Goal: Book appointment/travel/reservation

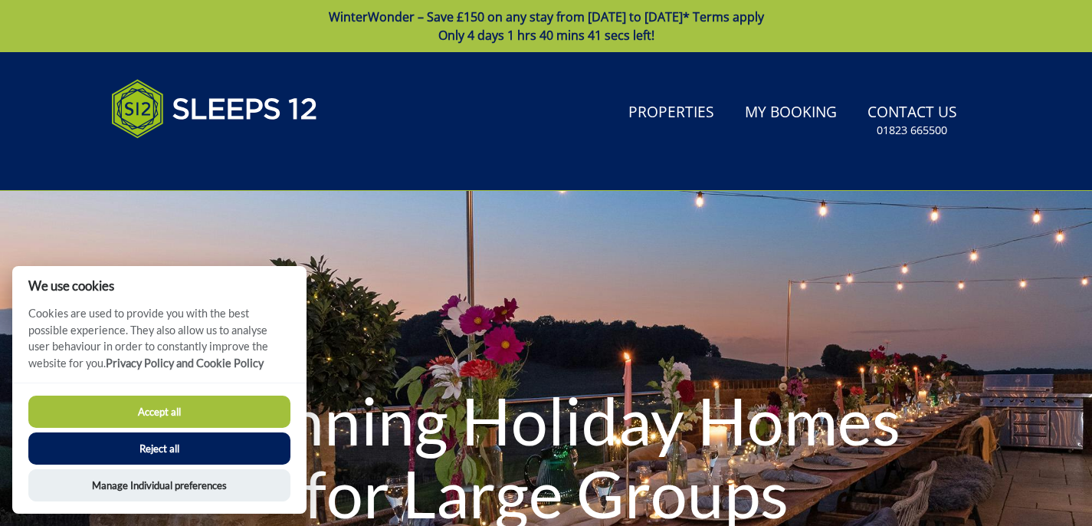
click at [244, 418] on button "Accept all" at bounding box center [159, 411] width 262 height 32
checkbox input "true"
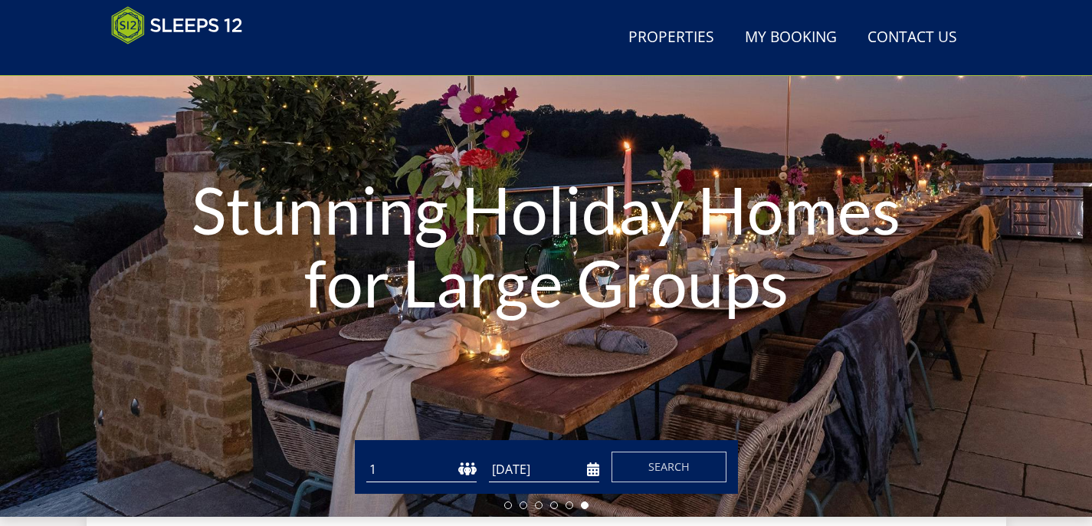
scroll to position [317, 0]
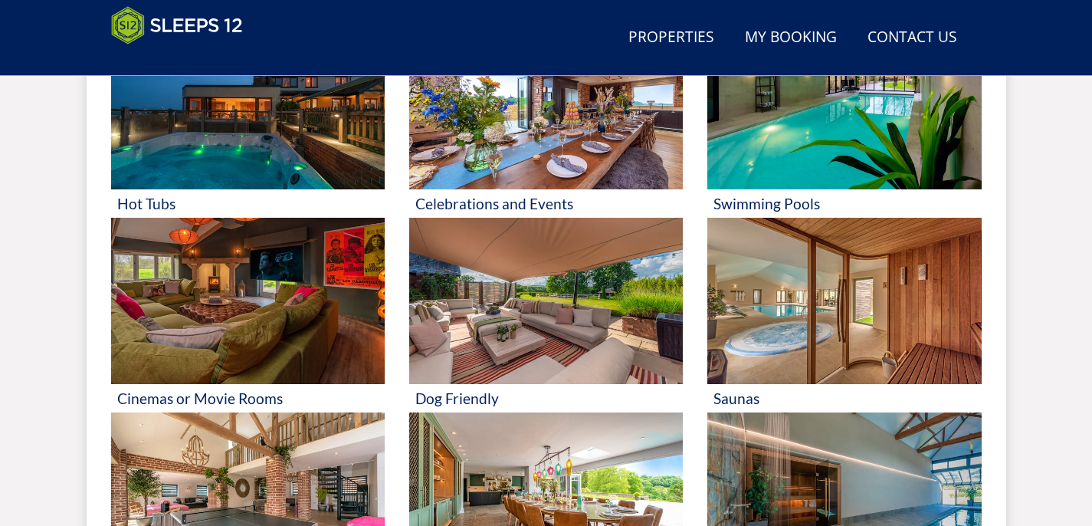
scroll to position [744, 0]
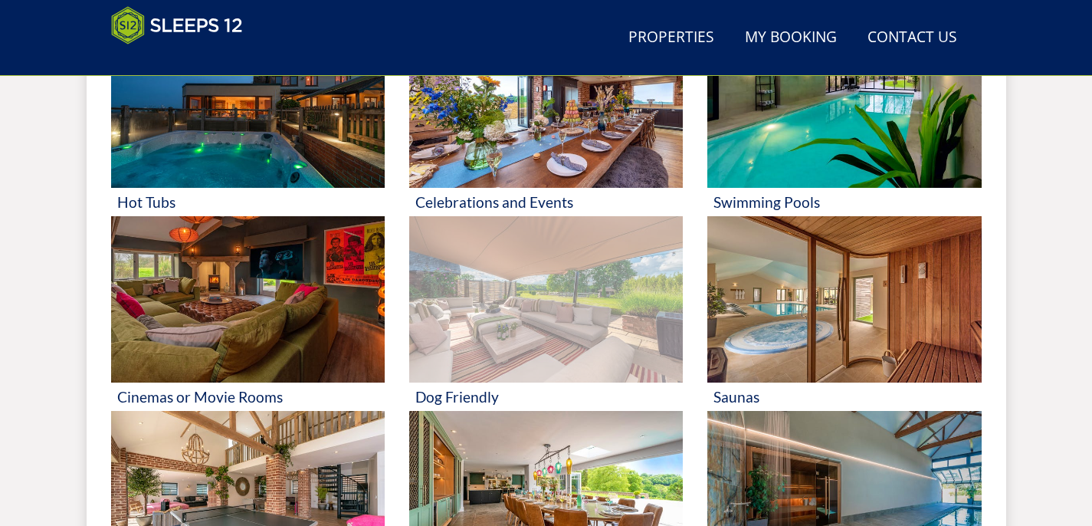
click at [535, 345] on img at bounding box center [545, 299] width 273 height 167
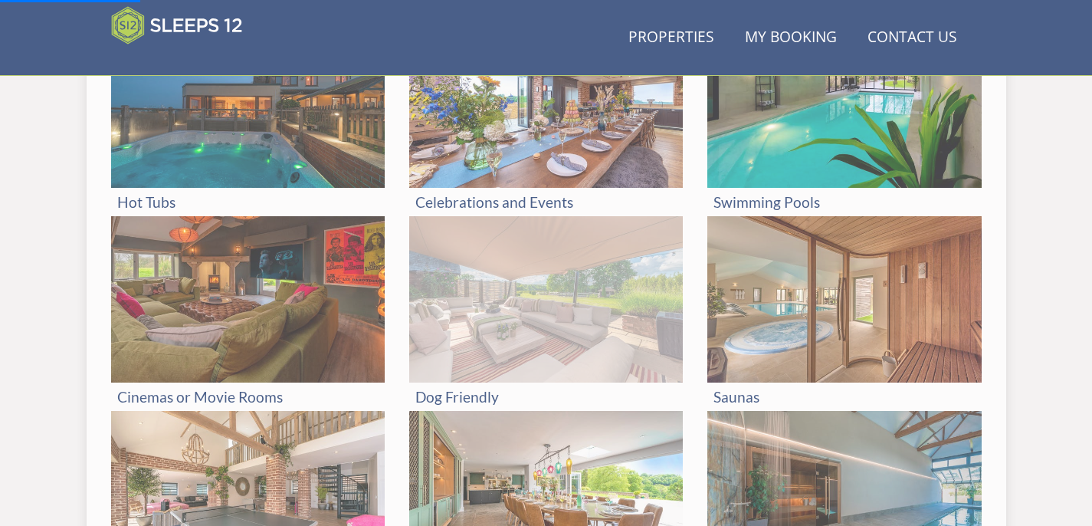
click at [531, 303] on img at bounding box center [545, 299] width 273 height 167
click at [455, 392] on h3 "Dog Friendly" at bounding box center [545, 396] width 261 height 16
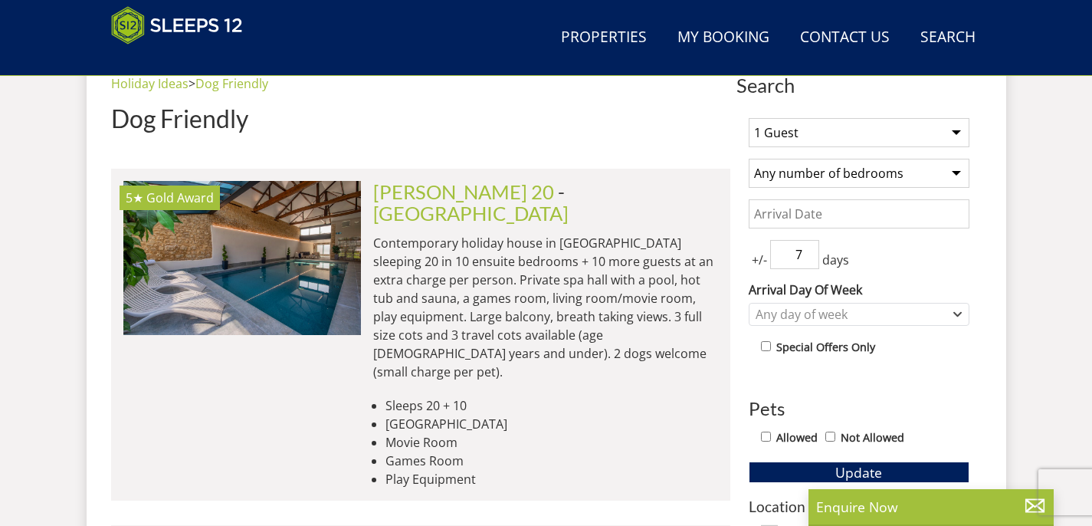
scroll to position [596, 0]
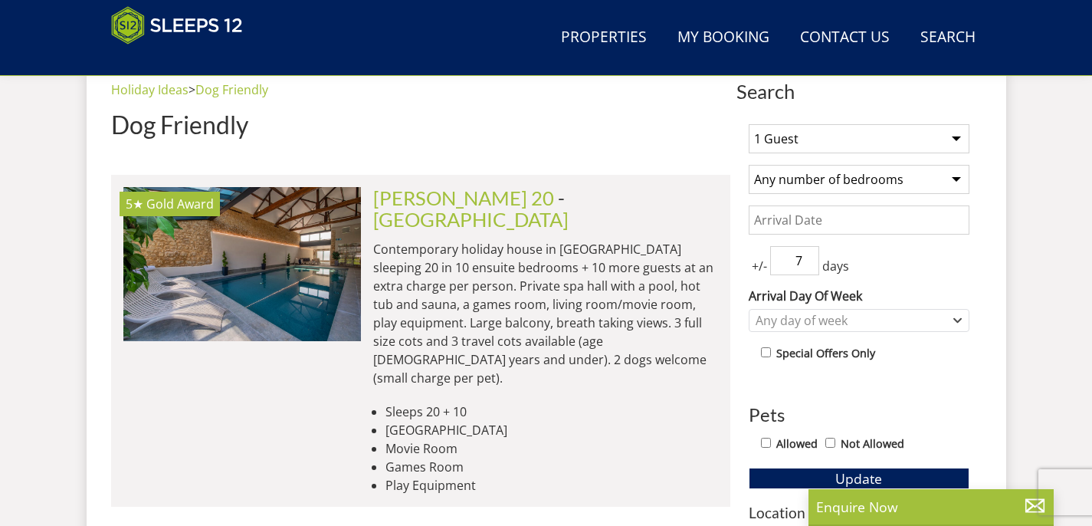
click at [791, 149] on select "1 Guest 2 Guests 3 Guests 4 Guests 5 Guests 6 Guests 7 Guests 8 Guests 9 Guests…" at bounding box center [858, 138] width 221 height 29
select select "14"
click at [748, 124] on select "1 Guest 2 Guests 3 Guests 4 Guests 5 Guests 6 Guests 7 Guests 8 Guests 9 Guests…" at bounding box center [858, 138] width 221 height 29
click at [856, 181] on select "Any number of bedrooms 1 Bedroom 2 Bedrooms 3 Bedrooms 4 Bedrooms 5 Bedrooms 6 …" at bounding box center [858, 179] width 221 height 29
select select "7"
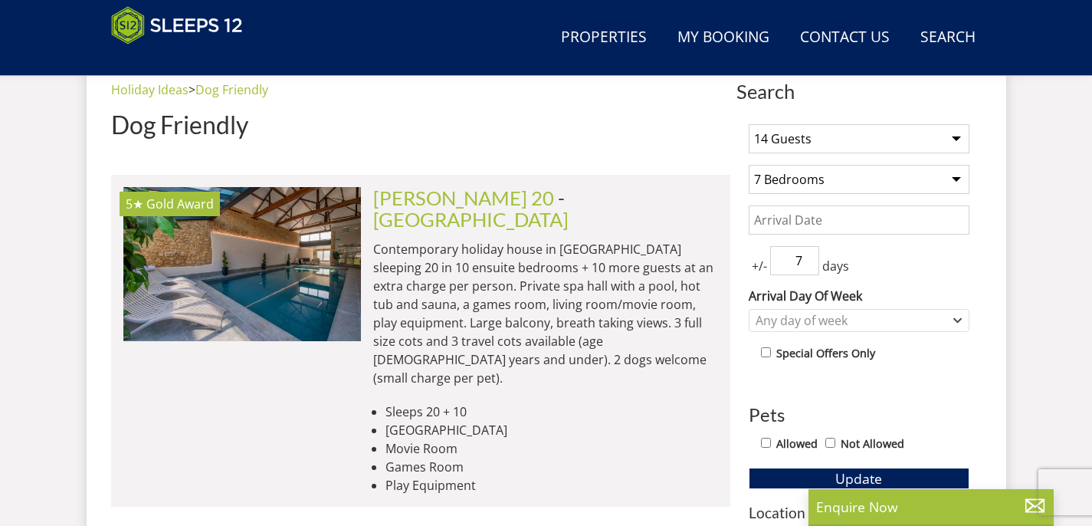
click at [748, 165] on select "Any number of bedrooms 1 Bedroom 2 Bedrooms 3 Bedrooms 4 Bedrooms 5 Bedrooms 6 …" at bounding box center [858, 179] width 221 height 29
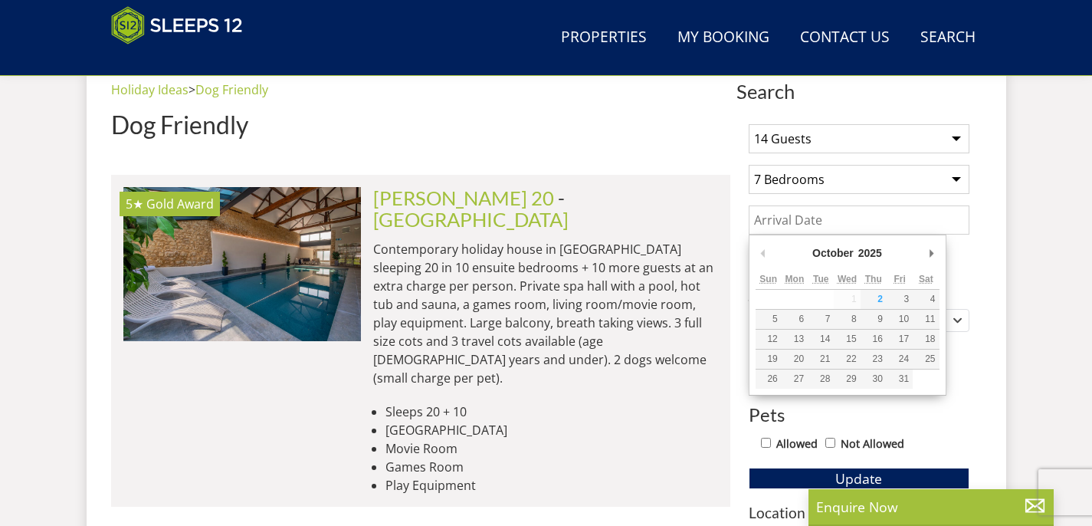
click at [806, 228] on input "Date" at bounding box center [858, 219] width 221 height 29
type input "[DATE]"
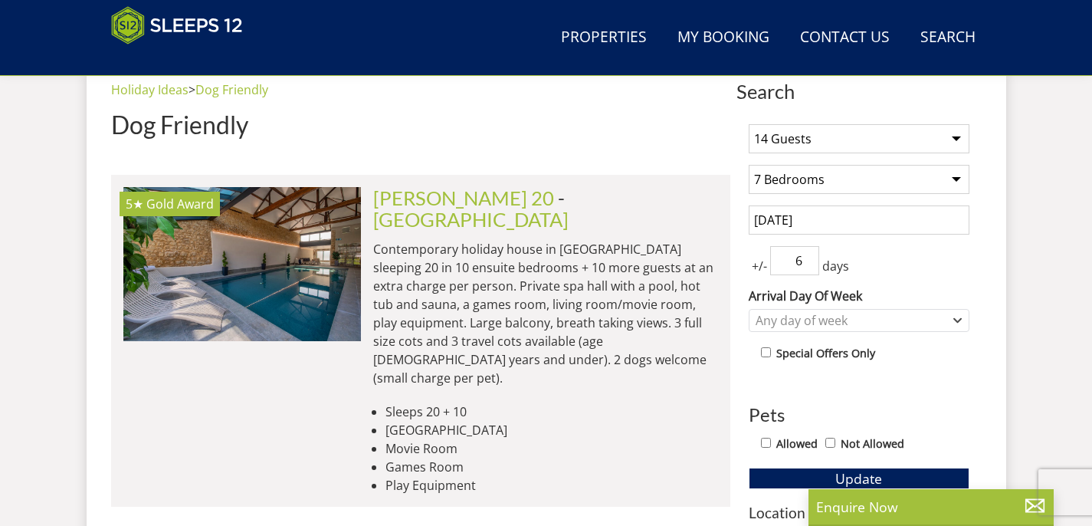
click at [808, 267] on input "6" at bounding box center [794, 260] width 49 height 29
click at [808, 267] on input "5" at bounding box center [794, 260] width 49 height 29
click at [808, 267] on input "4" at bounding box center [794, 260] width 49 height 29
type input "3"
click at [808, 267] on input "3" at bounding box center [794, 260] width 49 height 29
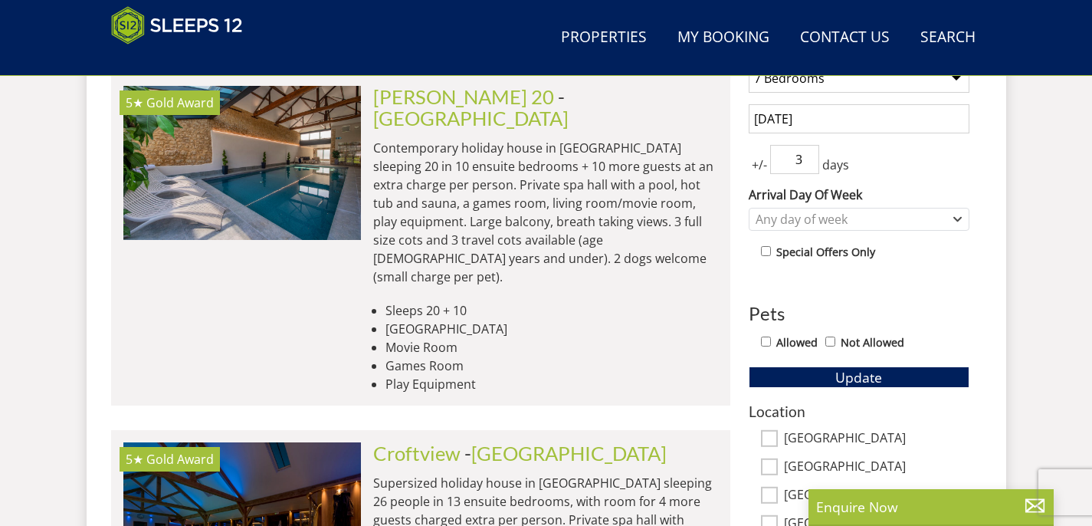
scroll to position [699, 0]
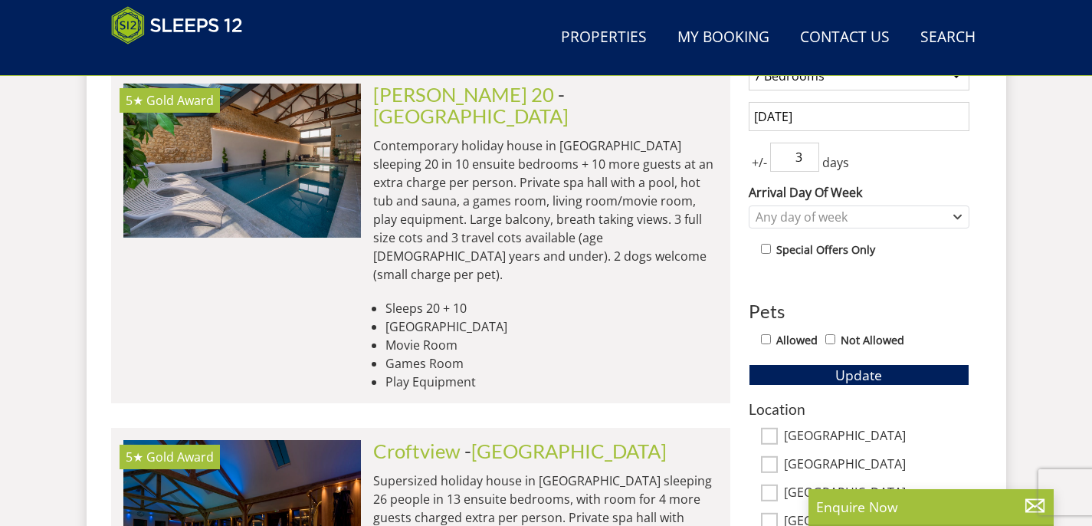
click at [802, 339] on label "Allowed" at bounding box center [796, 340] width 41 height 17
click at [771, 339] on input "Allowed" at bounding box center [766, 339] width 10 height 10
checkbox input "true"
click at [804, 368] on button "Update" at bounding box center [858, 374] width 221 height 21
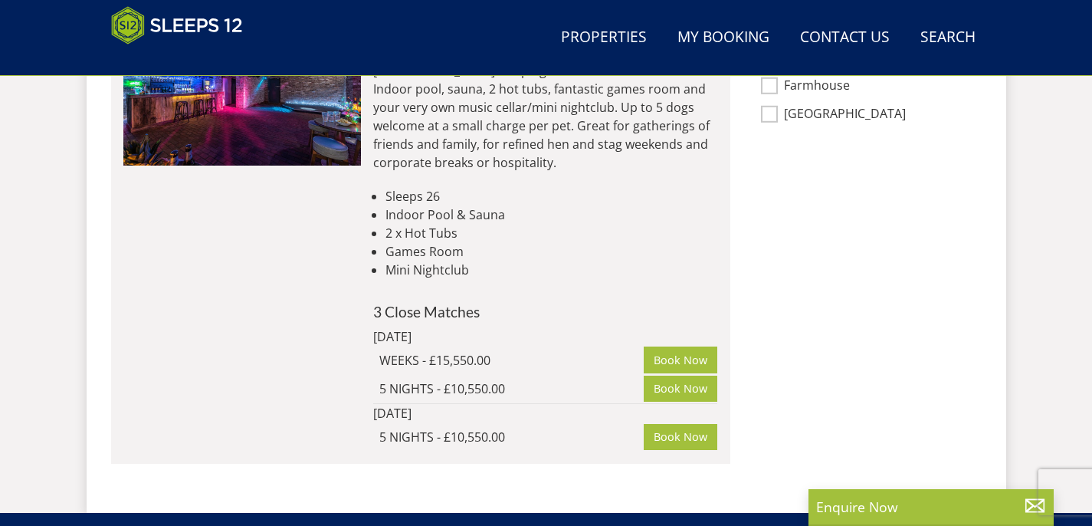
scroll to position [939, 0]
